Goal: Information Seeking & Learning: Find specific fact

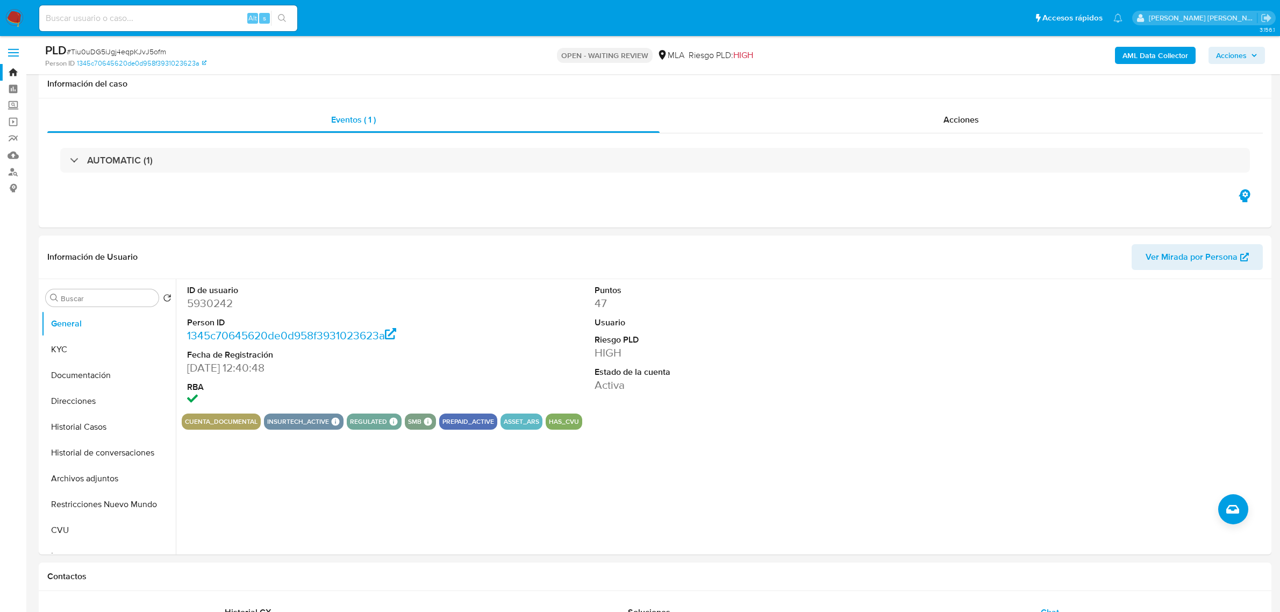
select select "10"
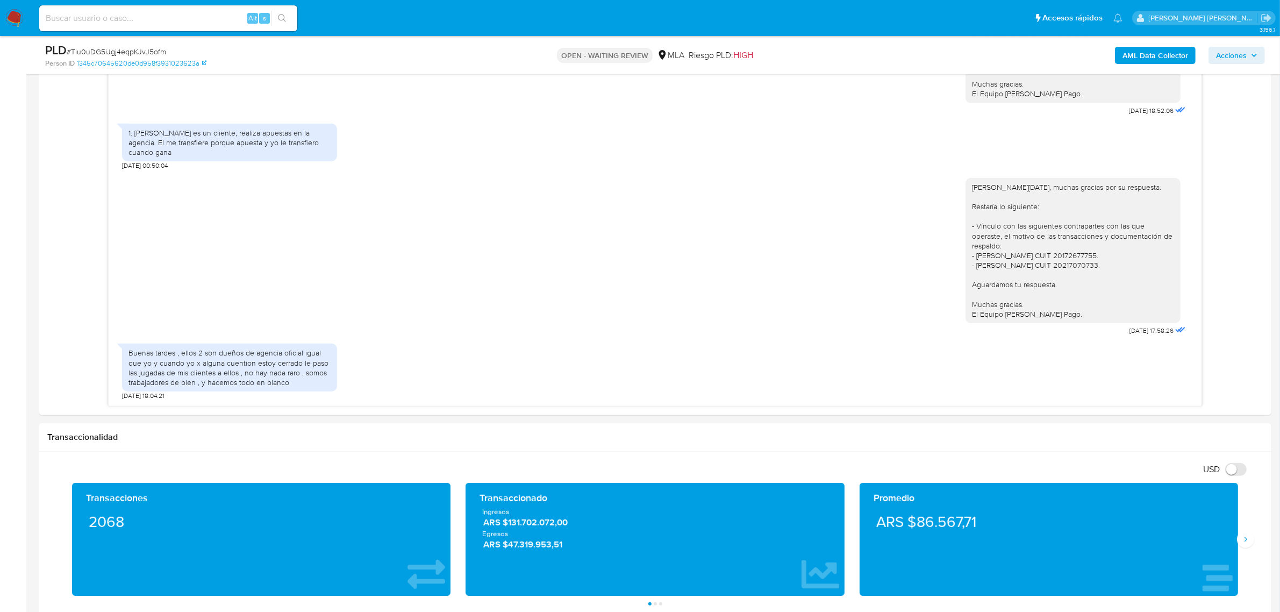
scroll to position [470, 0]
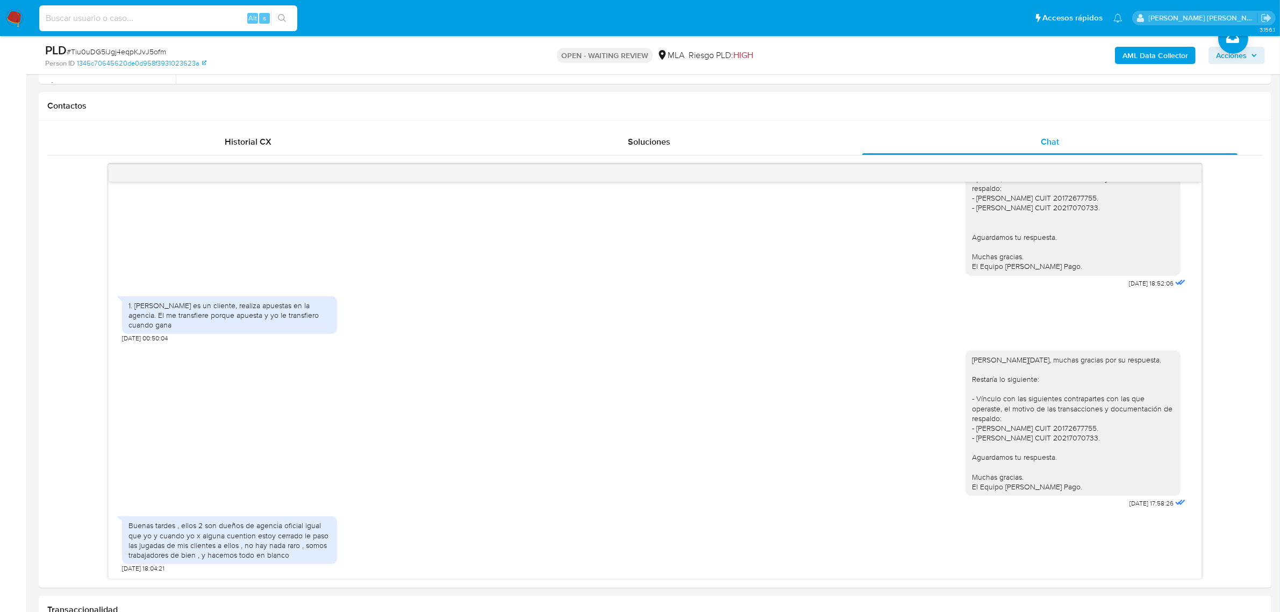
click at [199, 20] on input at bounding box center [168, 18] width 258 height 14
paste input "30366317"
type input "30366317"
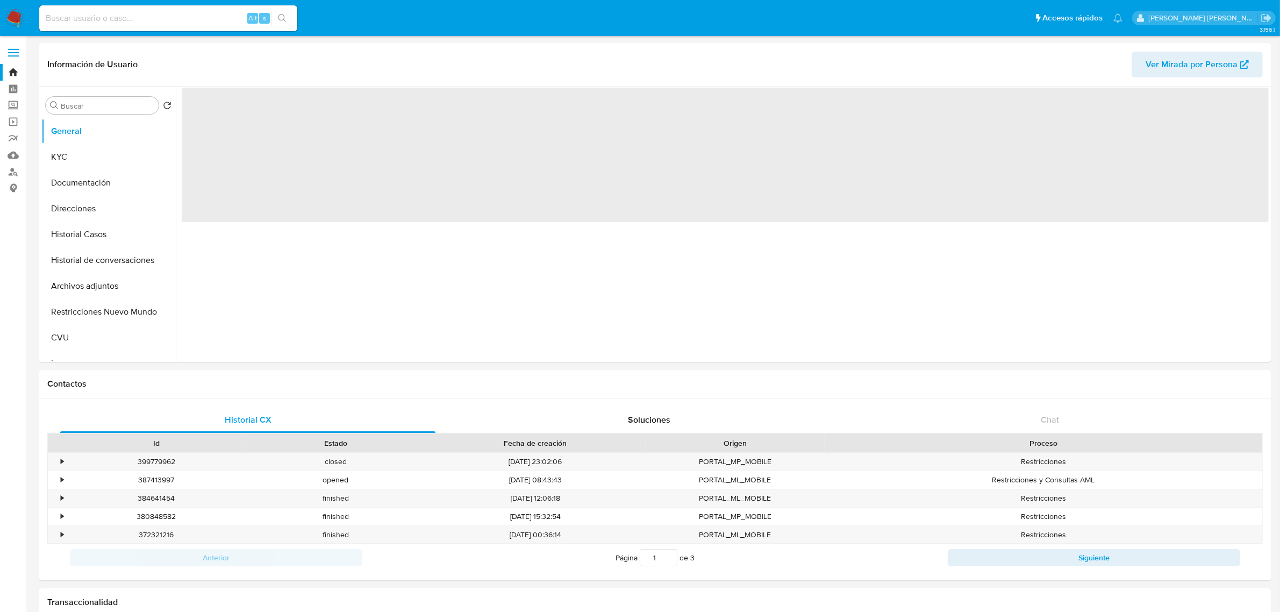
select select "10"
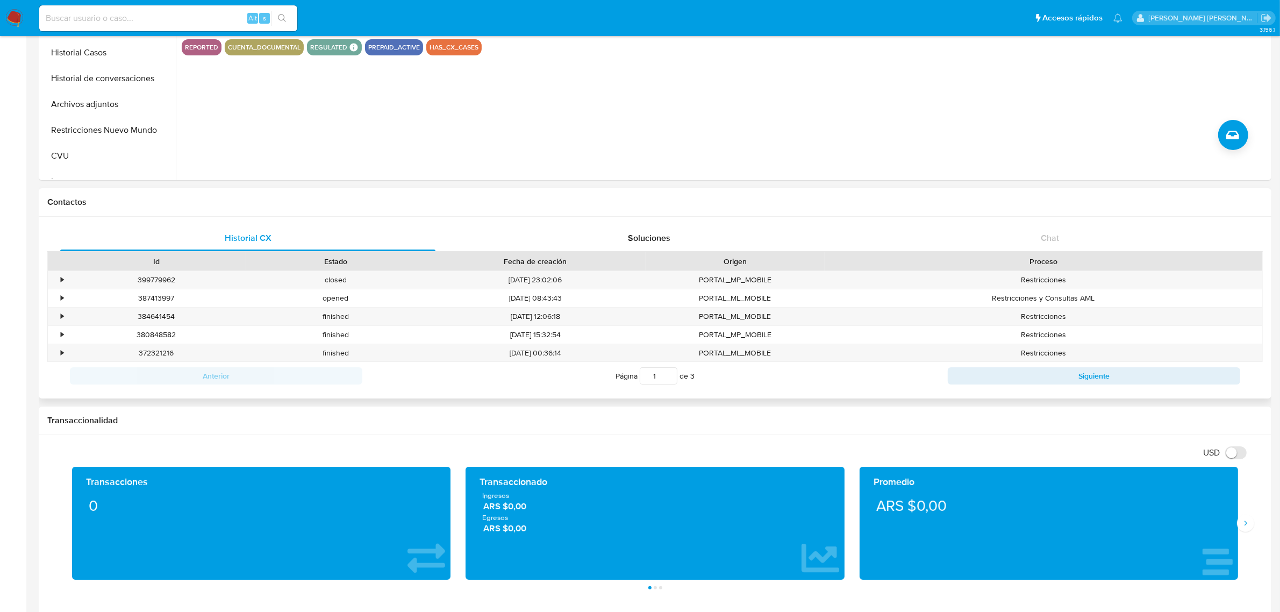
scroll to position [202, 0]
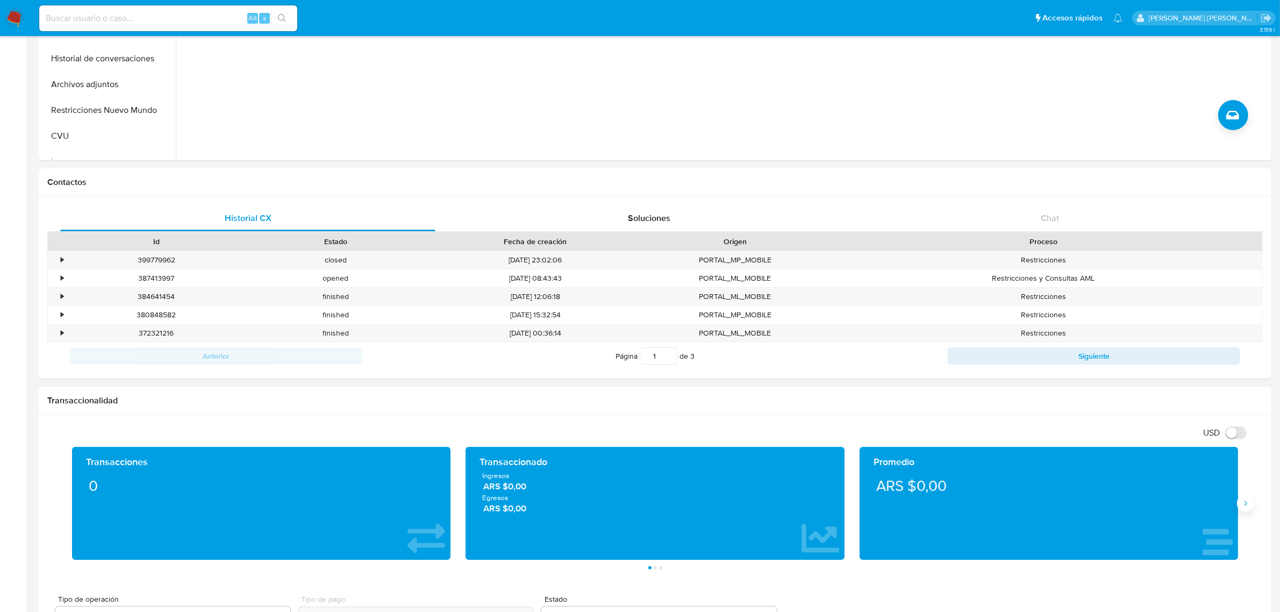
click at [1246, 506] on icon "Siguiente" at bounding box center [1246, 503] width 9 height 9
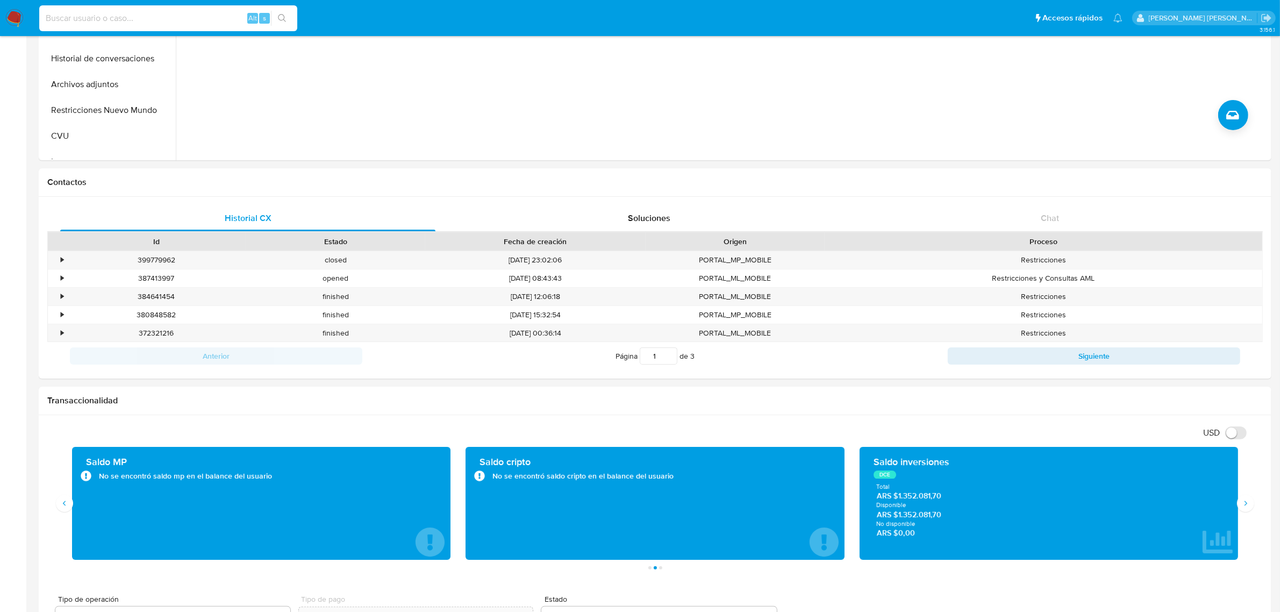
click at [156, 19] on input at bounding box center [168, 18] width 258 height 14
paste input "664190824"
type input "664190824"
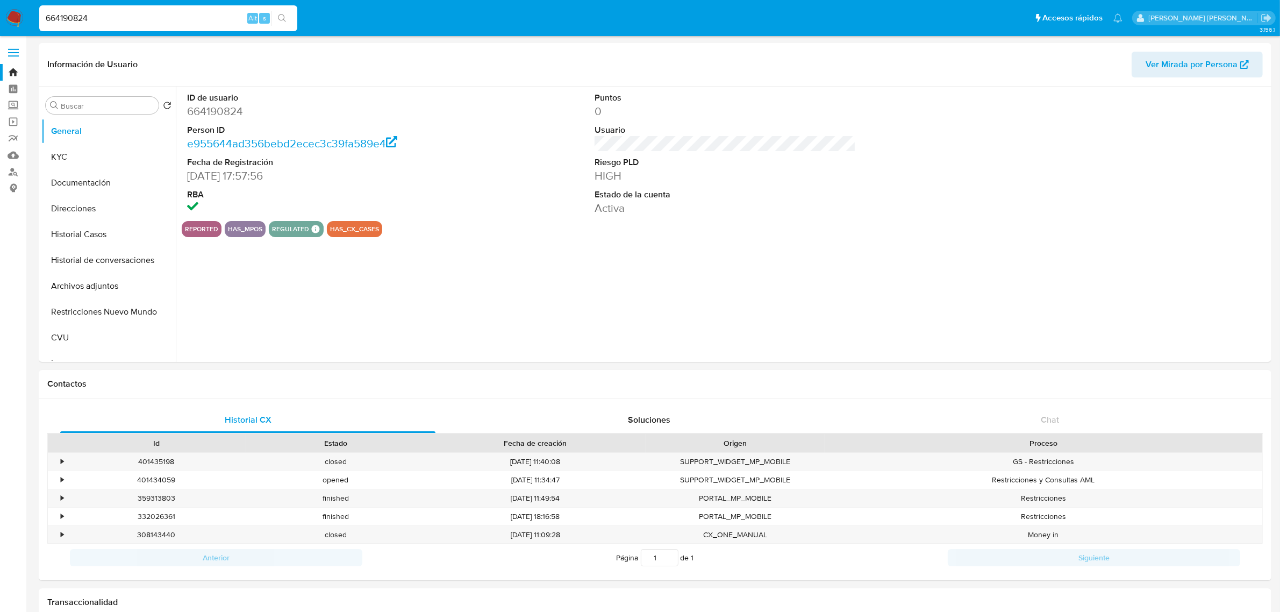
select select "10"
click at [152, 466] on div "401435198" at bounding box center [156, 462] width 179 height 18
click at [152, 465] on div "401435198" at bounding box center [156, 462] width 179 height 18
copy div "401435198"
click at [66, 15] on input "664190824" at bounding box center [168, 18] width 258 height 14
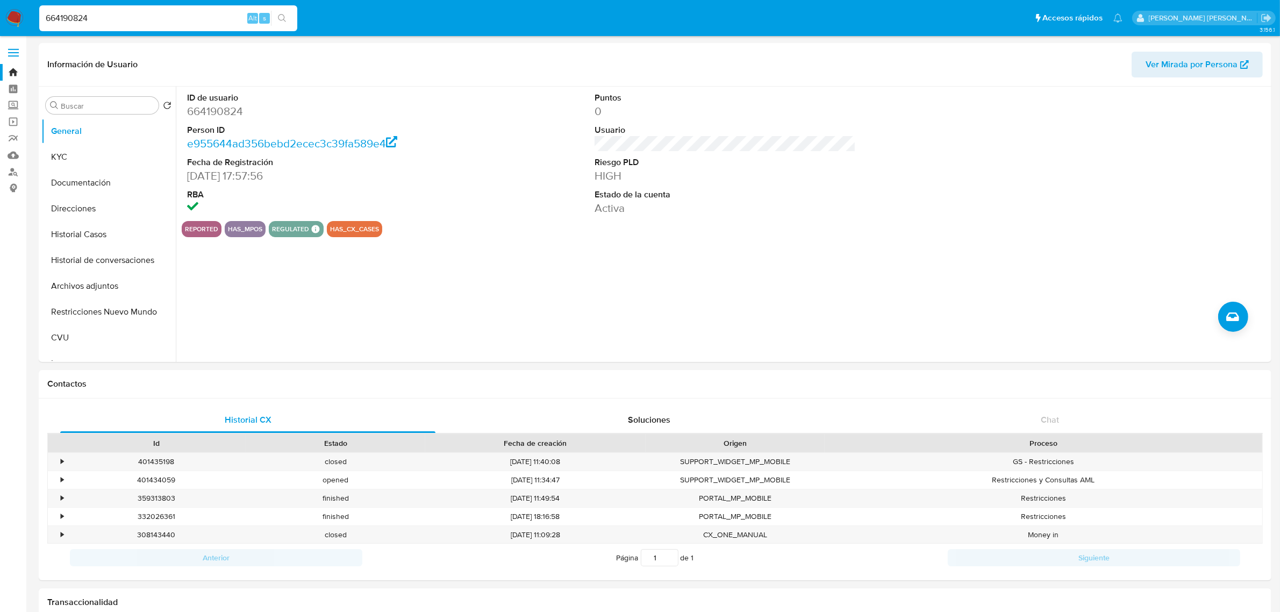
click at [66, 15] on input "664190824" at bounding box center [168, 18] width 258 height 14
paste input "400665286"
type input "400665286"
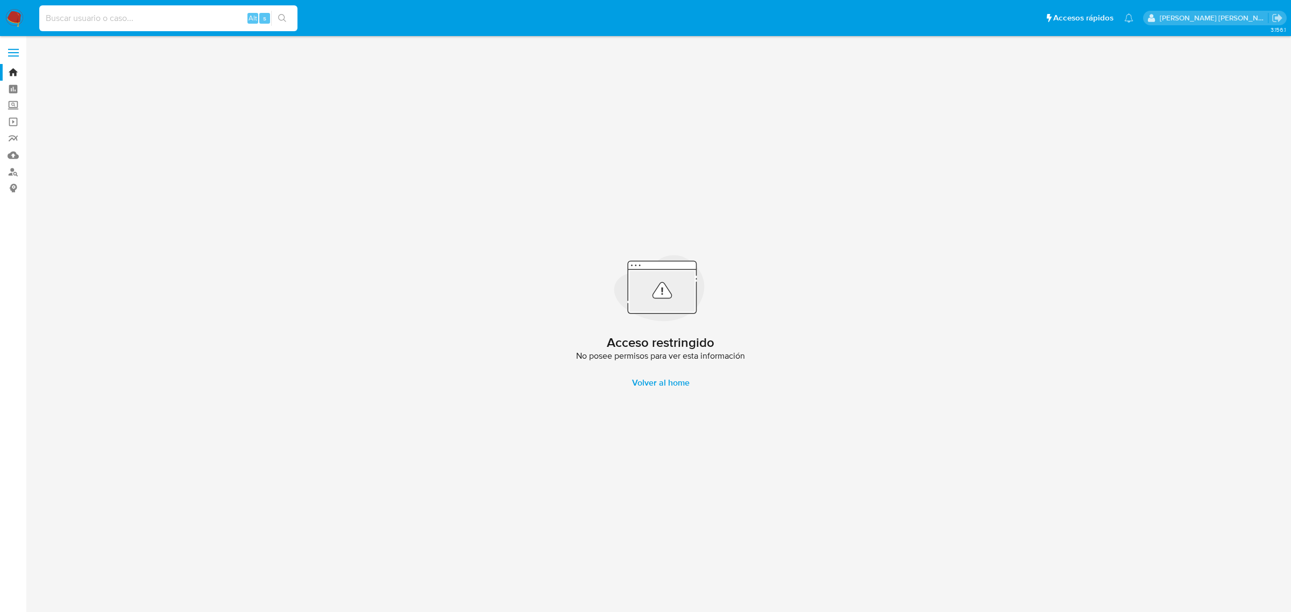
click at [120, 11] on input at bounding box center [168, 18] width 258 height 14
click at [144, 15] on input at bounding box center [168, 18] width 258 height 14
paste input "229546587"
type input "229546587"
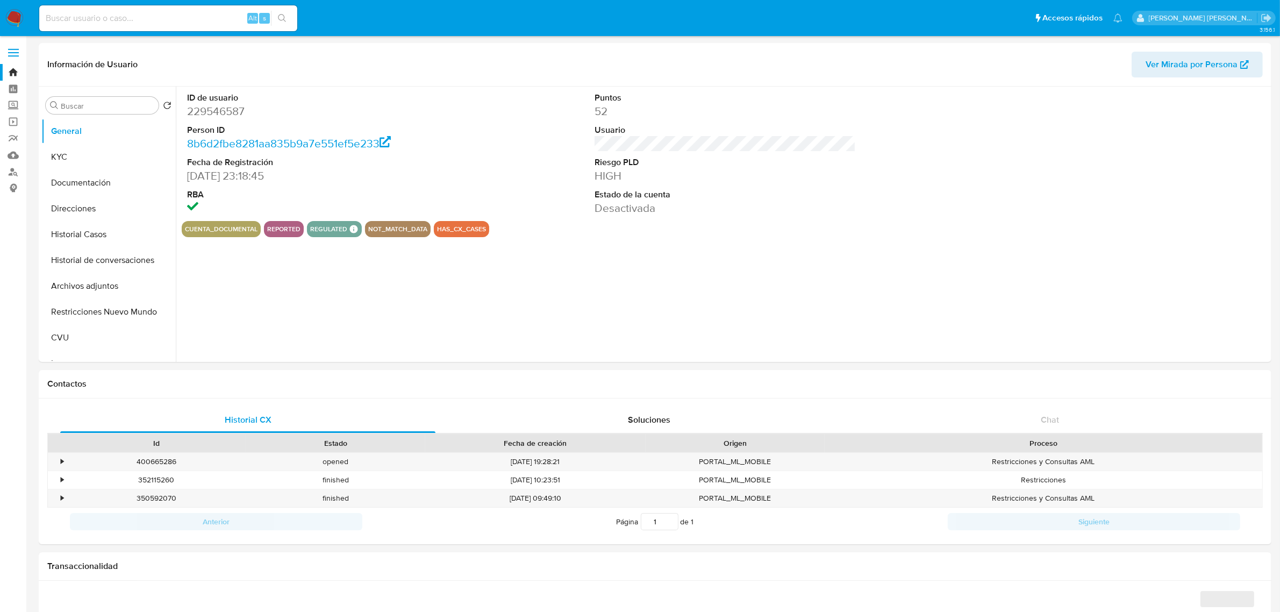
select select "10"
click at [94, 232] on button "Historial Casos" at bounding box center [104, 235] width 126 height 26
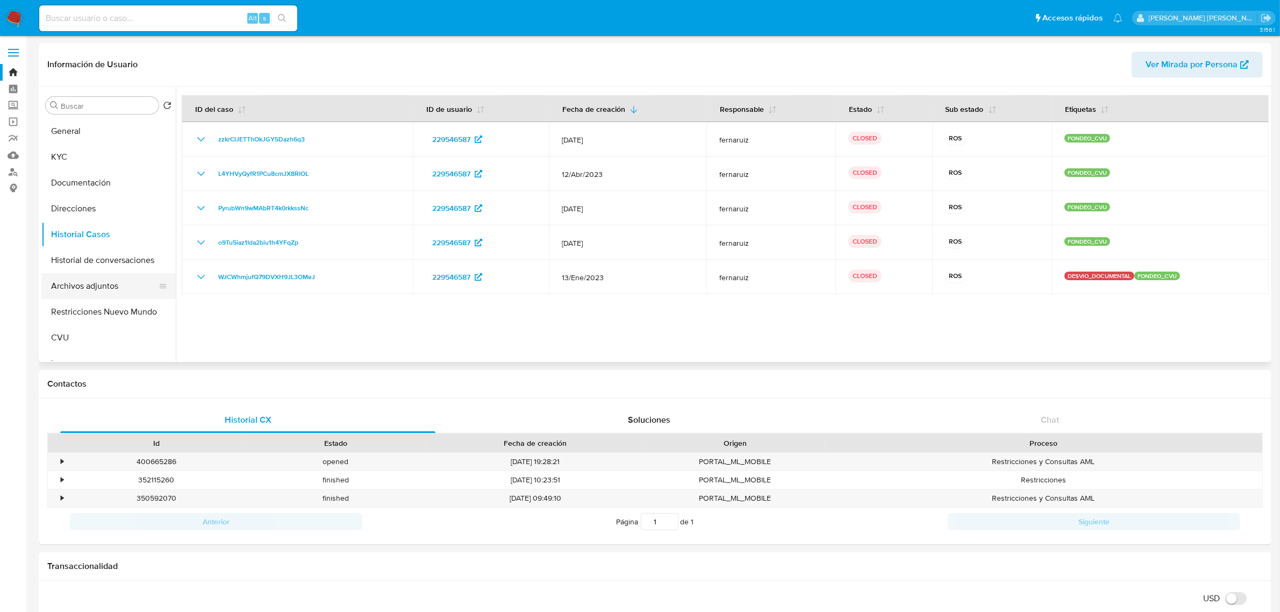
click at [97, 289] on button "Archivos adjuntos" at bounding box center [104, 286] width 126 height 26
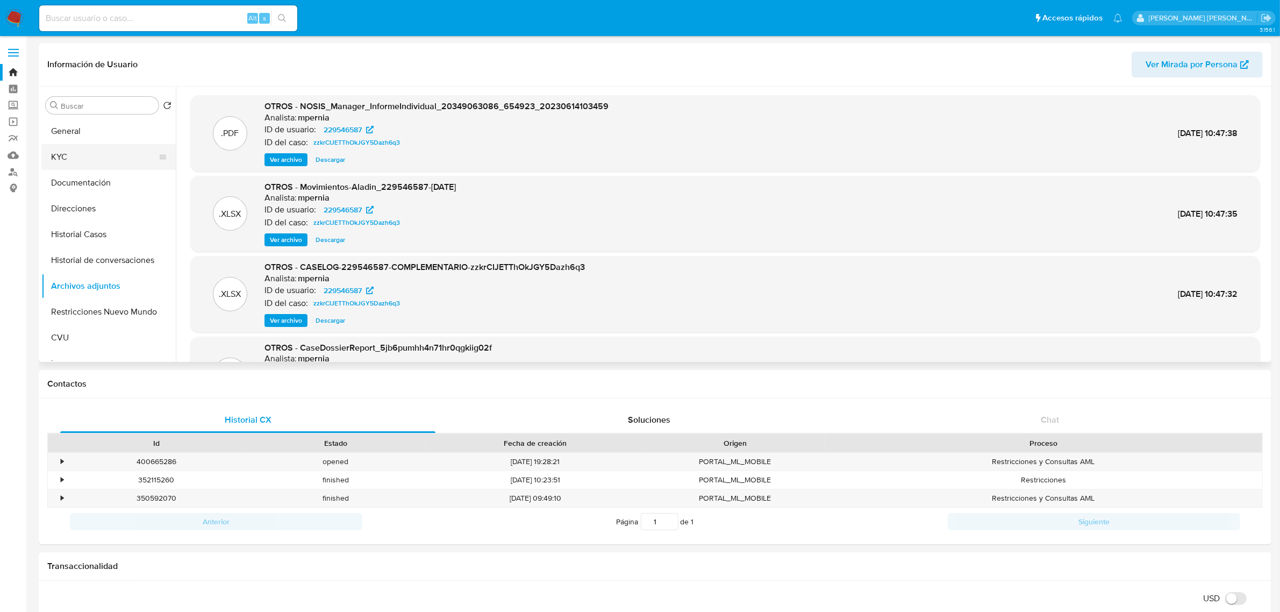
click at [79, 152] on button "KYC" at bounding box center [104, 157] width 126 height 26
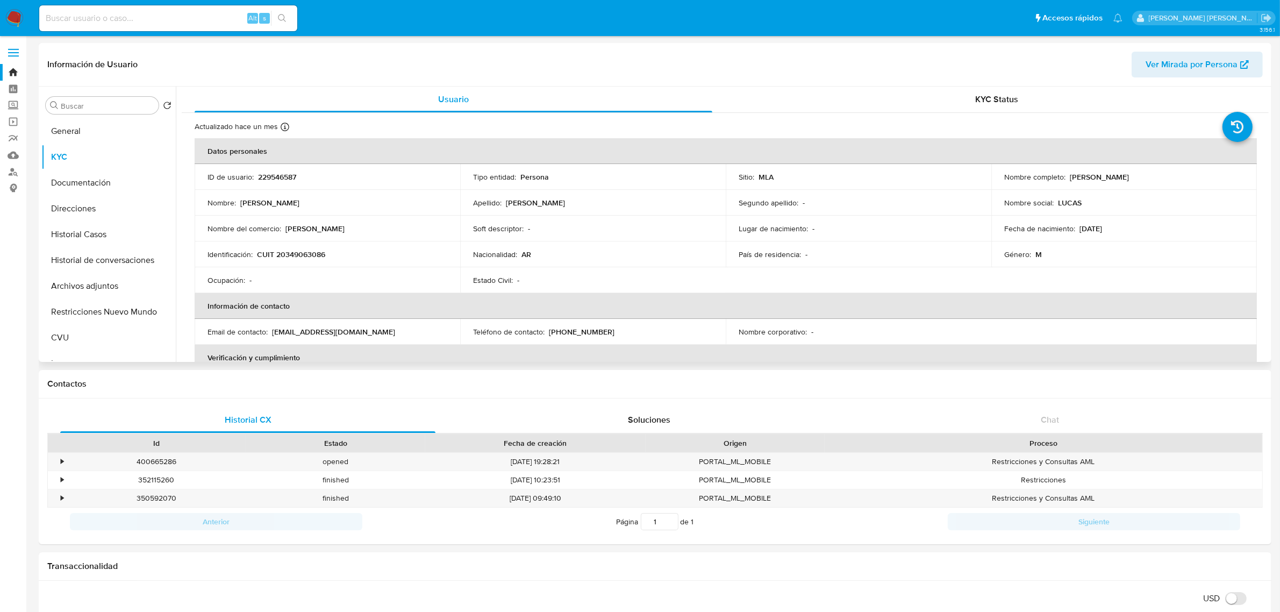
scroll to position [67, 0]
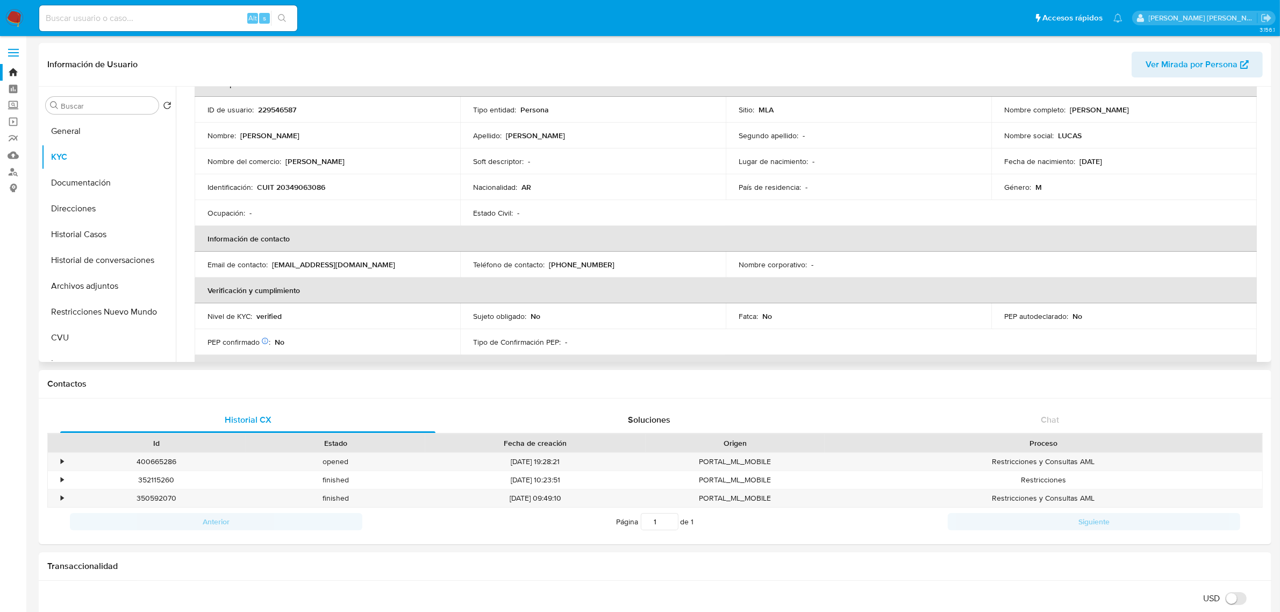
click at [303, 189] on p "CUIT 20349063086" at bounding box center [291, 187] width 68 height 10
copy p "20349063086"
click at [90, 305] on button "Restricciones Nuevo Mundo" at bounding box center [104, 312] width 126 height 26
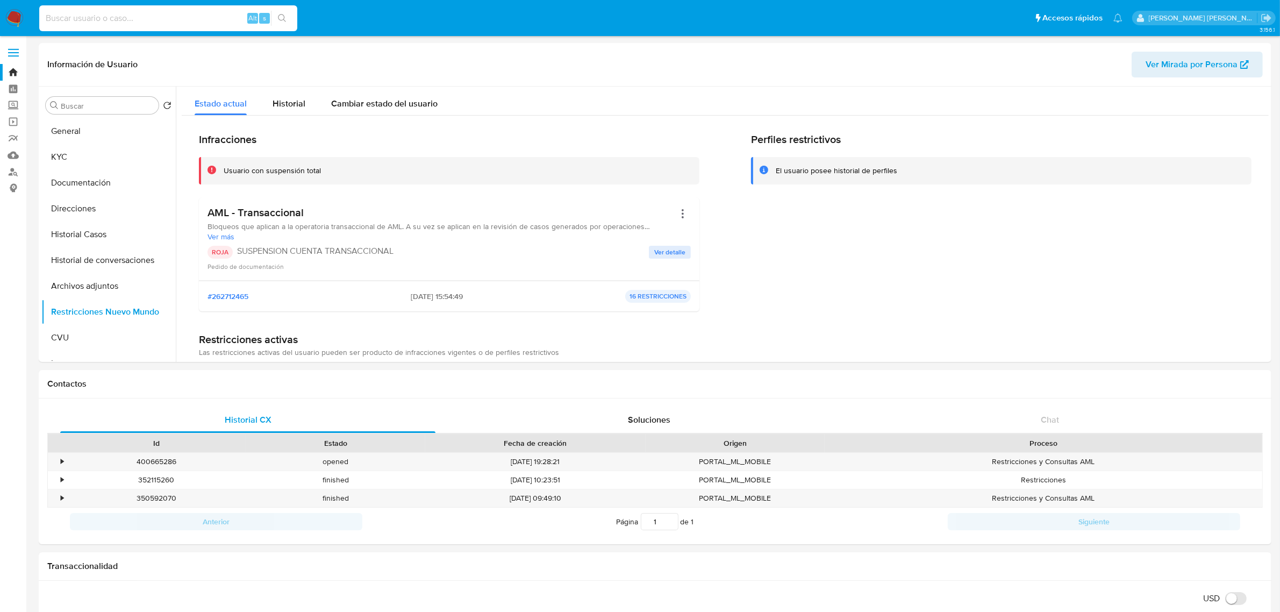
click at [191, 16] on input at bounding box center [168, 18] width 258 height 14
paste input "803209492"
type input "803209492"
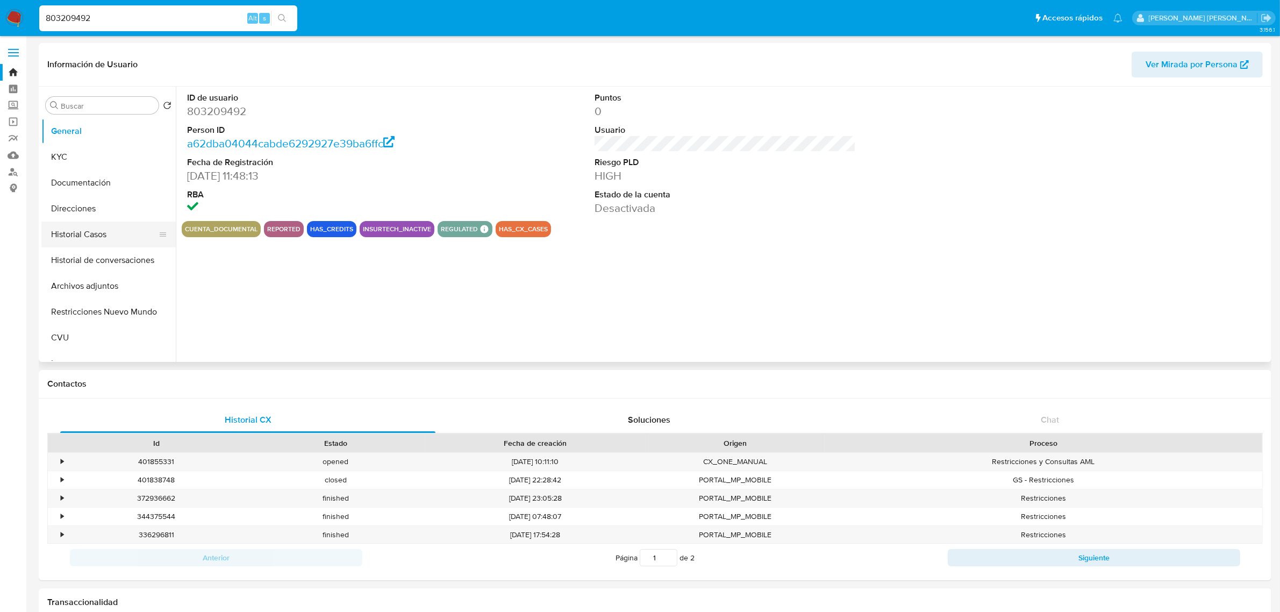
select select "10"
click at [82, 227] on button "Historial Casos" at bounding box center [104, 235] width 126 height 26
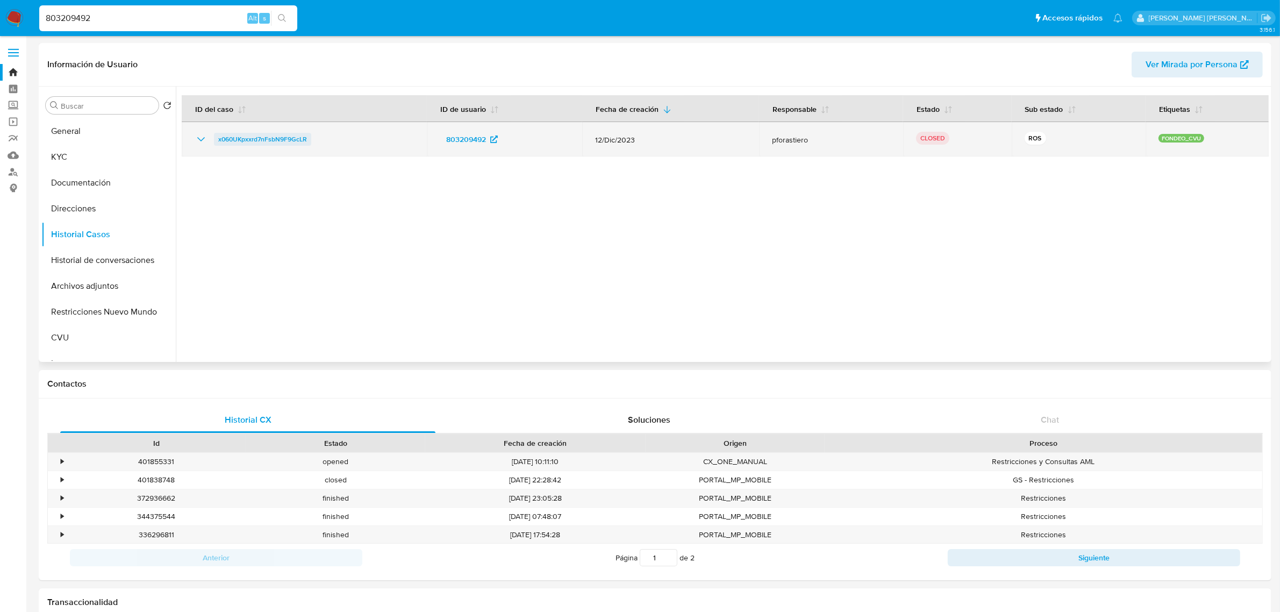
click at [237, 140] on span "x060UKpxxrd7nFsbN9F9GcLR" at bounding box center [262, 139] width 89 height 13
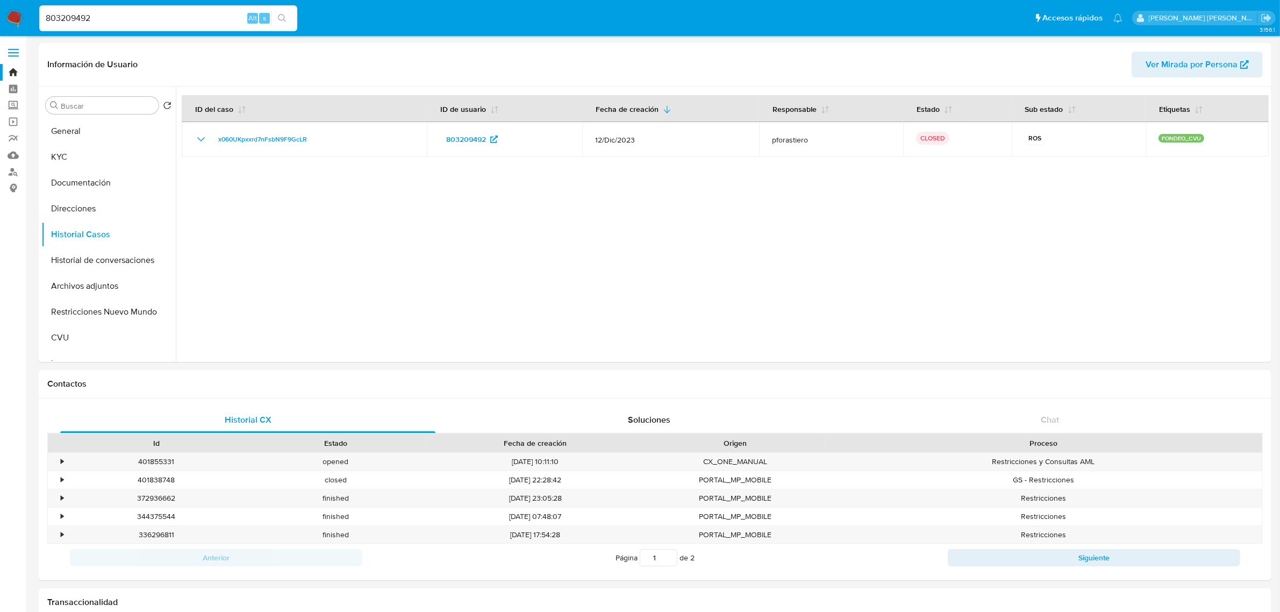
click at [167, 9] on div "803209492 Alt s" at bounding box center [168, 18] width 258 height 26
click at [61, 16] on input "803209492" at bounding box center [168, 18] width 258 height 14
paste input "2648859888"
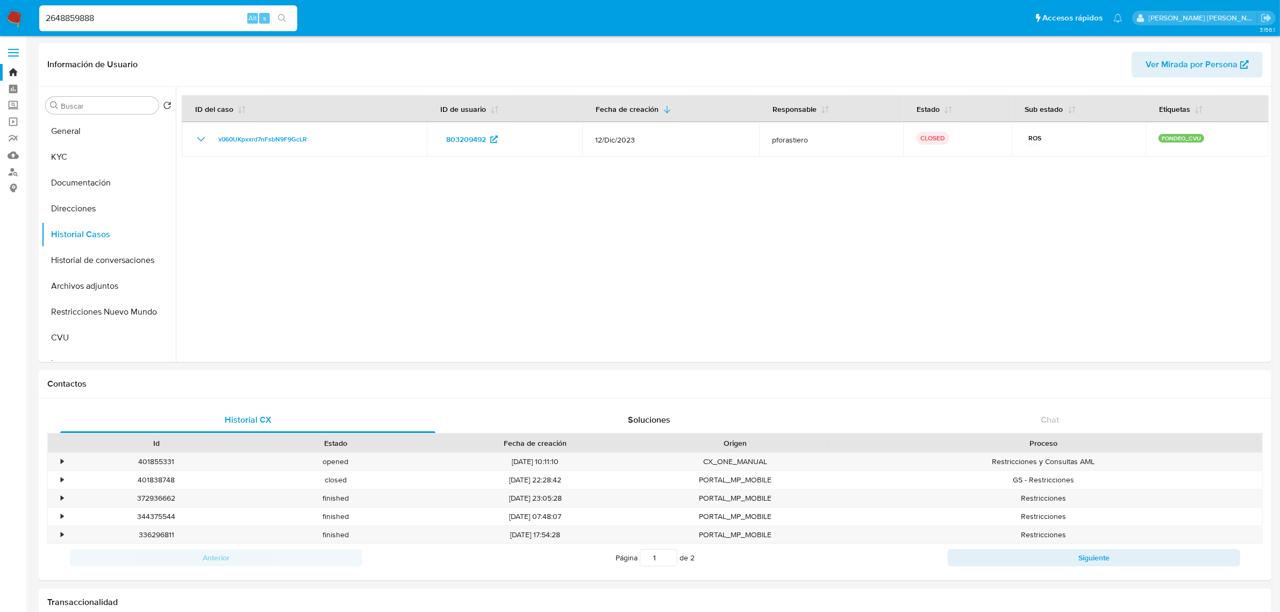
type input "2648859888"
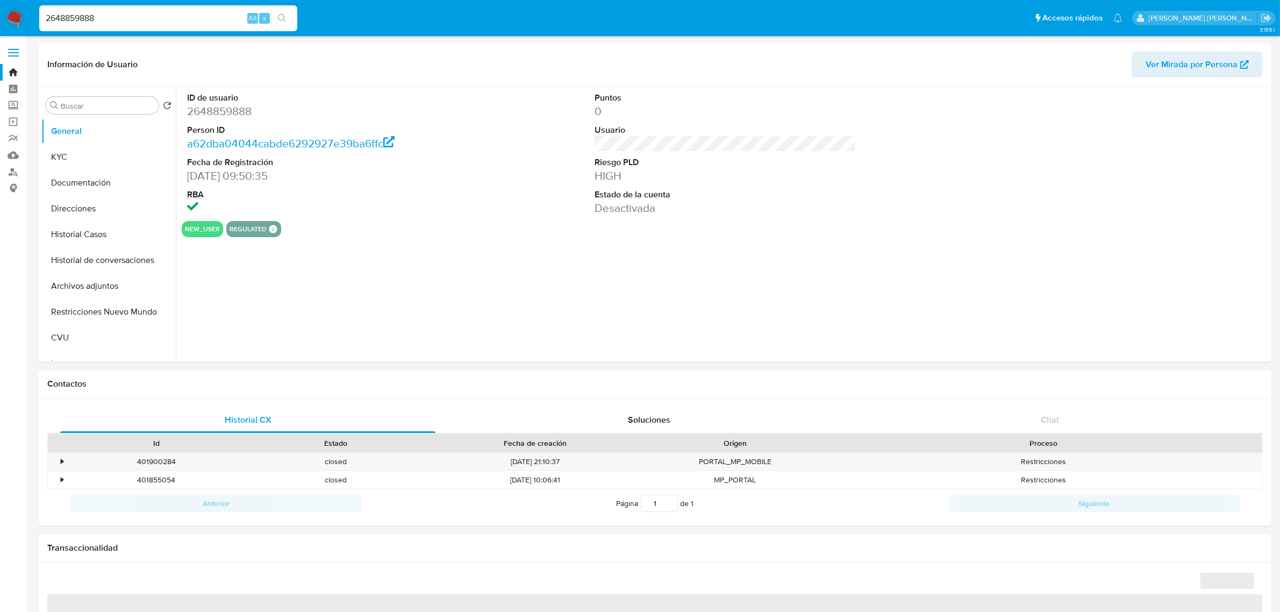
select select "10"
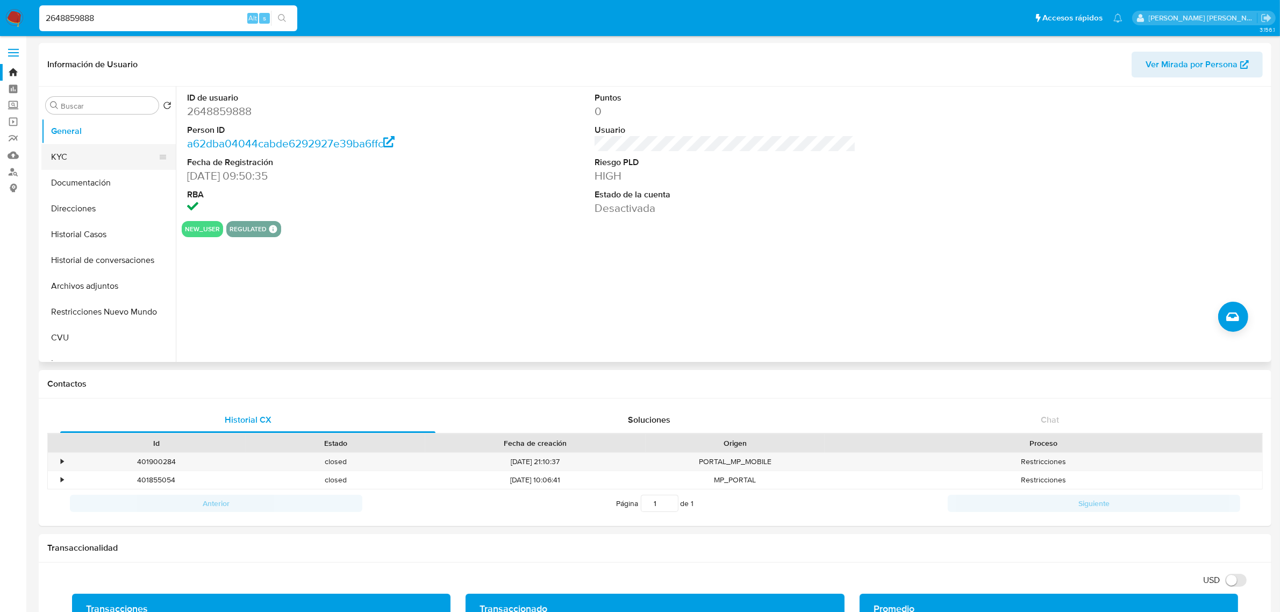
click at [74, 149] on button "KYC" at bounding box center [104, 157] width 126 height 26
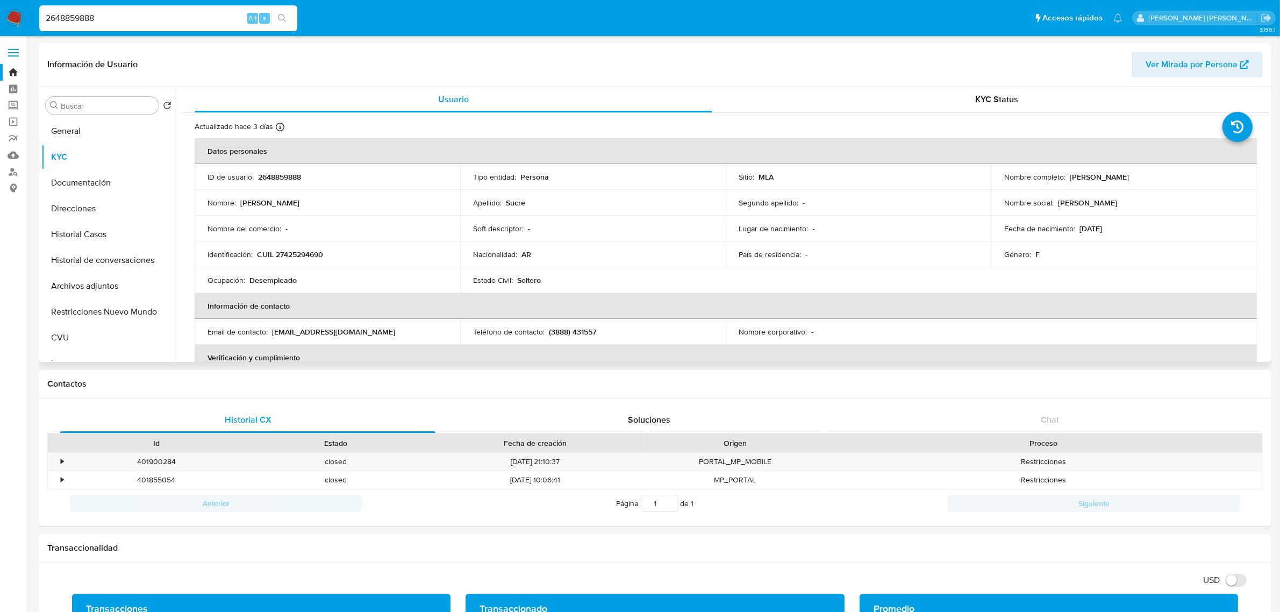
click at [287, 254] on p "CUIL 27425294690" at bounding box center [290, 254] width 66 height 10
copy p "27425294690"
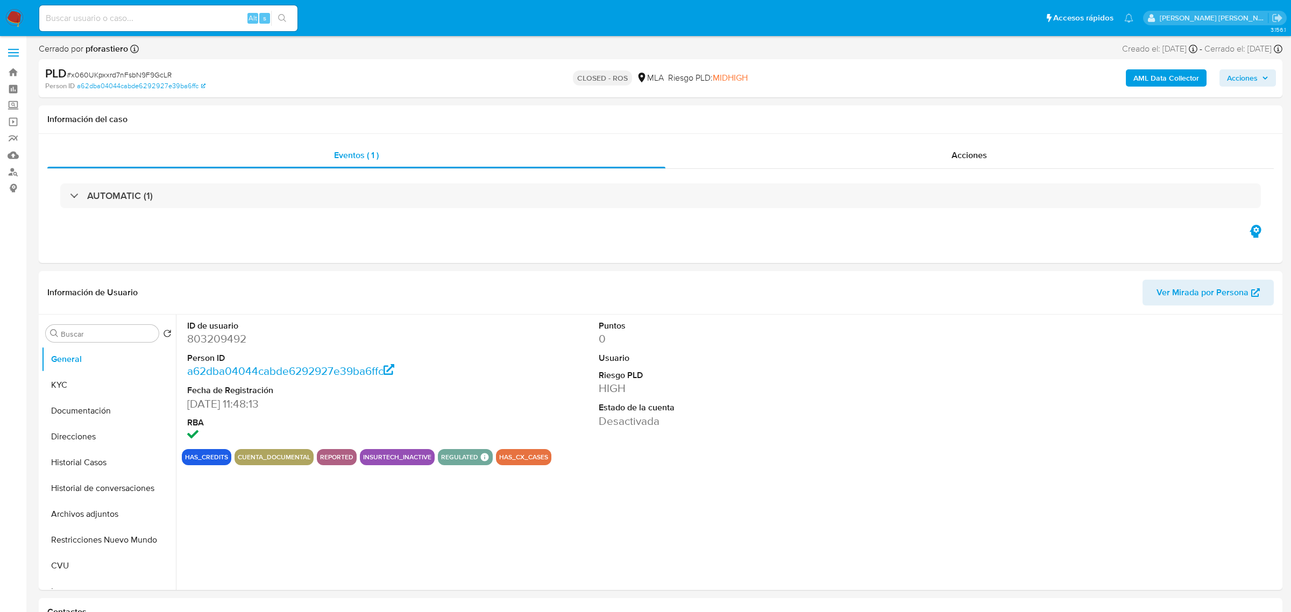
select select "10"
click at [87, 377] on button "KYC" at bounding box center [104, 385] width 126 height 26
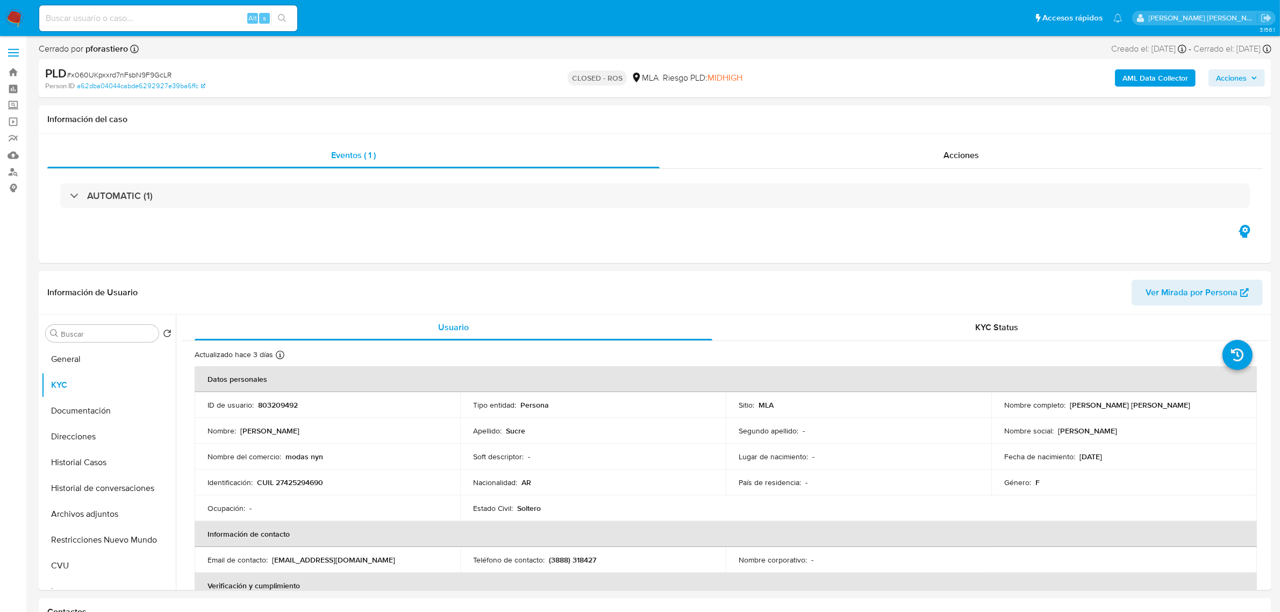
scroll to position [67, 0]
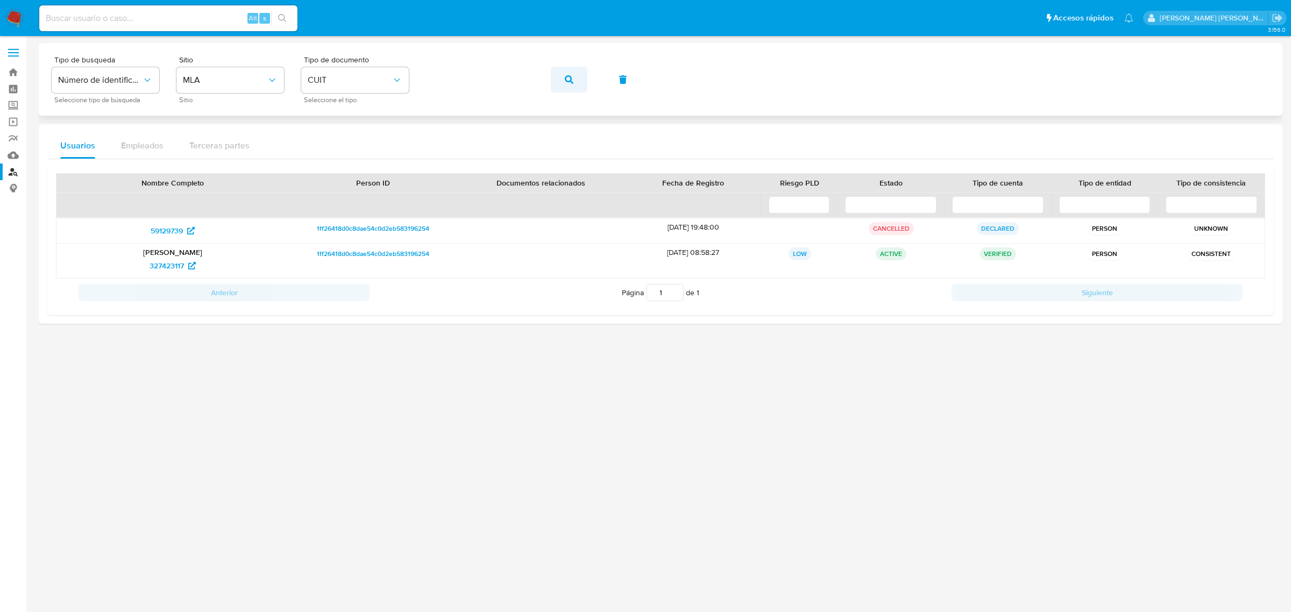
click at [566, 76] on icon "button" at bounding box center [569, 79] width 9 height 9
